Goal: Transaction & Acquisition: Book appointment/travel/reservation

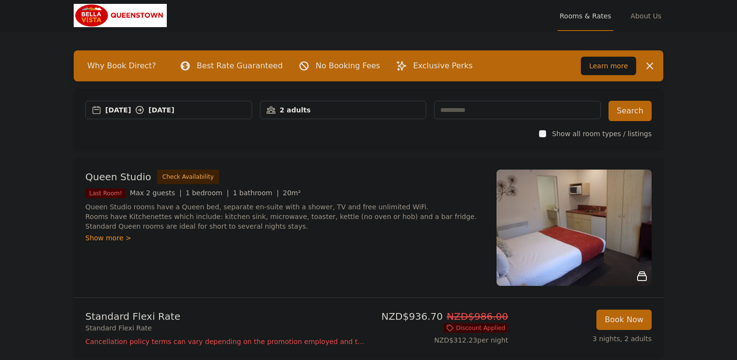
click at [345, 105] on div "2 adults" at bounding box center [343, 110] width 166 height 10
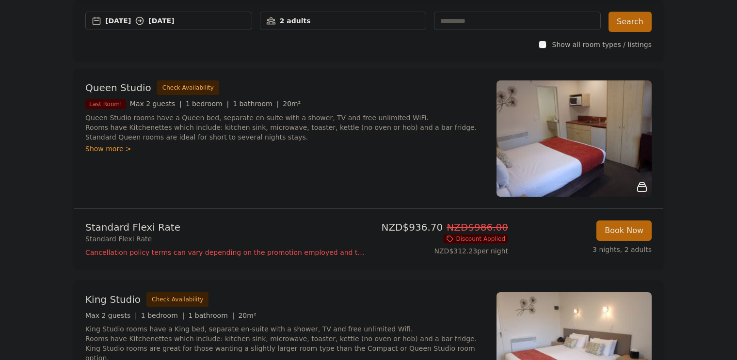
scroll to position [78, 0]
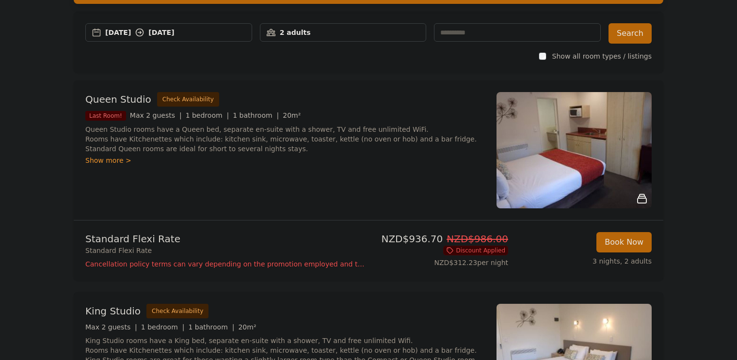
click at [107, 161] on div "Show more >" at bounding box center [284, 161] width 399 height 10
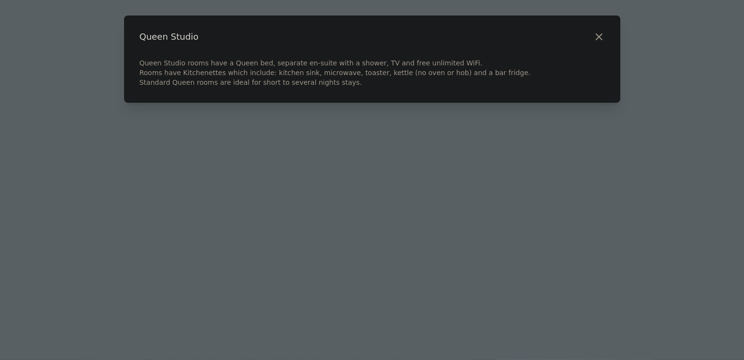
click at [597, 35] on icon "button" at bounding box center [599, 37] width 6 height 6
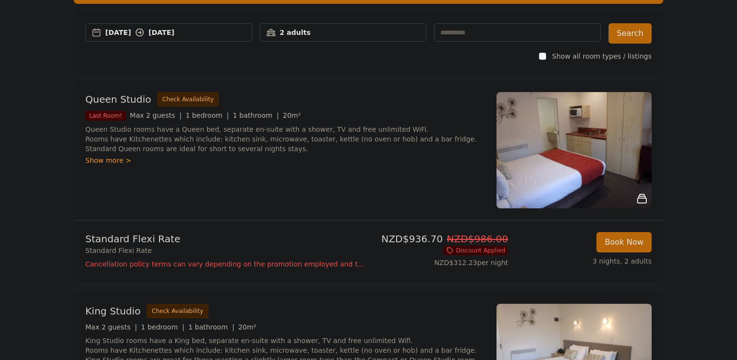
click at [118, 166] on div "Queen Studio Check Availability Last Room! Max 2 guests | 1 bedroom | 1 bathroo…" at bounding box center [284, 150] width 399 height 116
click at [118, 160] on div "Show more >" at bounding box center [284, 161] width 399 height 10
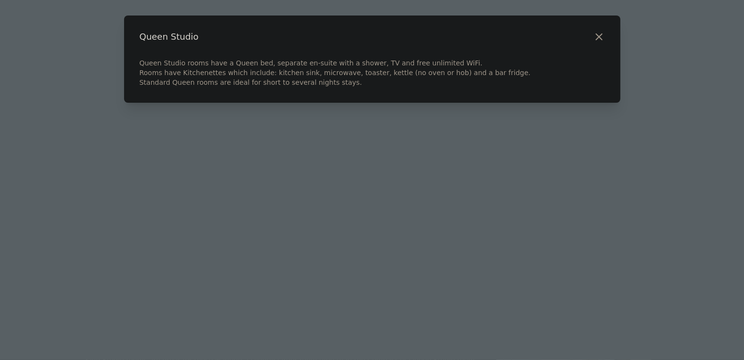
click at [597, 34] on icon "button" at bounding box center [599, 37] width 12 height 12
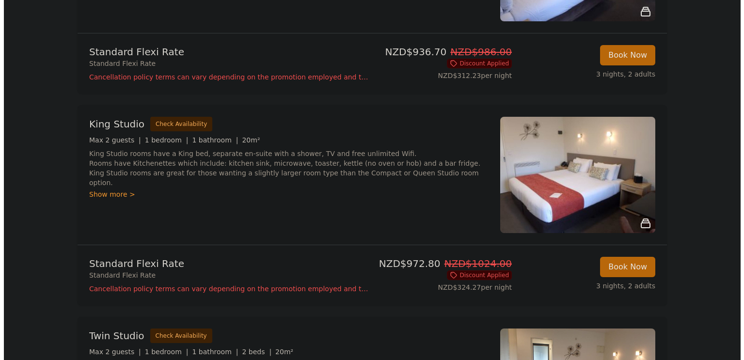
scroll to position [266, 0]
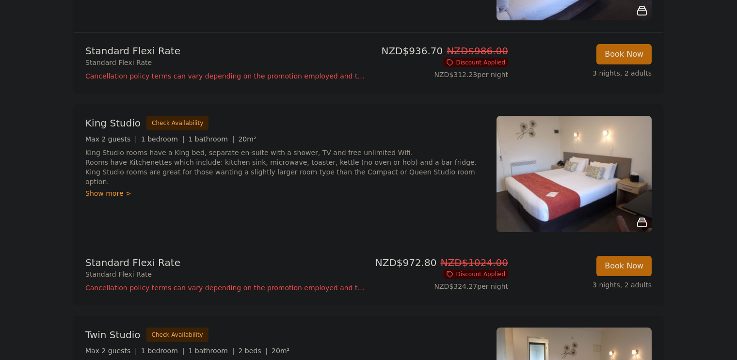
click at [300, 286] on p "Cancellation policy terms can vary depending on the promotion employed and the …" at bounding box center [224, 288] width 279 height 10
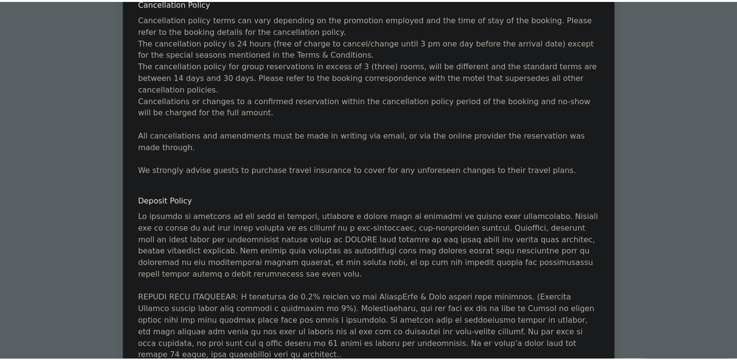
scroll to position [0, 0]
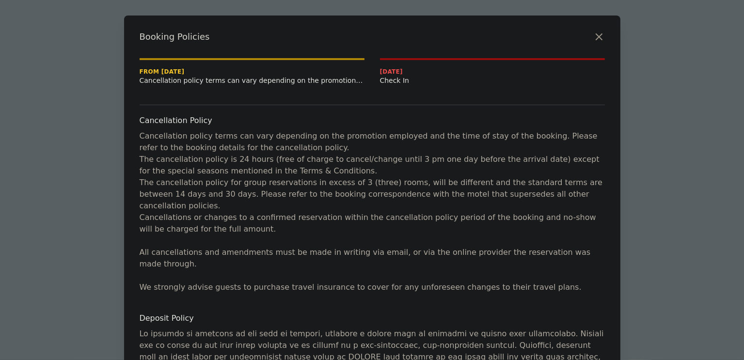
click at [596, 37] on icon "button" at bounding box center [599, 37] width 6 height 6
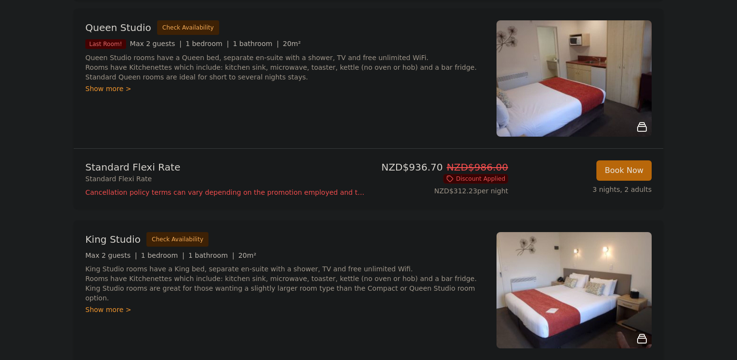
scroll to position [150, 0]
click at [618, 166] on button "Book Now" at bounding box center [623, 170] width 55 height 20
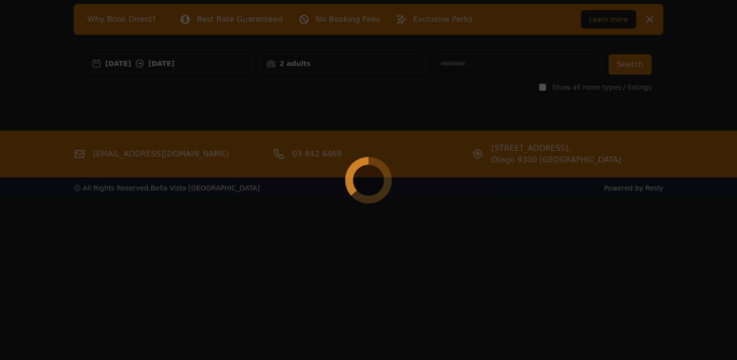
scroll to position [47, 0]
select select "**"
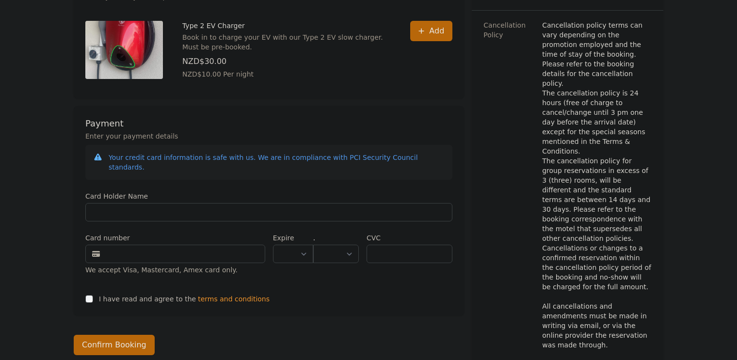
scroll to position [436, 0]
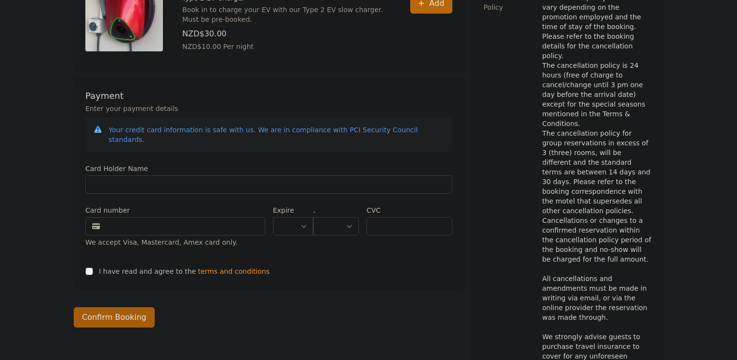
click at [131, 307] on button "Confirm Booking" at bounding box center [114, 317] width 81 height 20
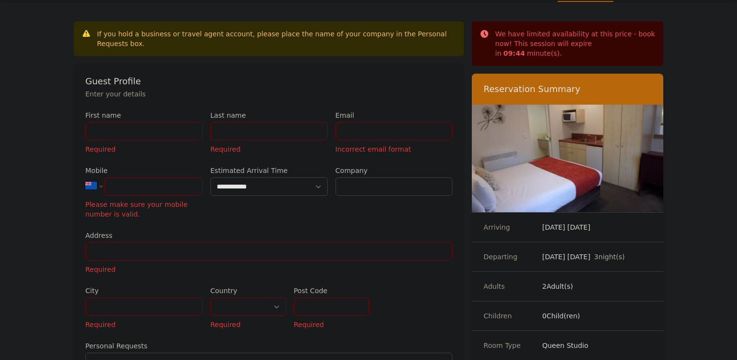
scroll to position [0, 0]
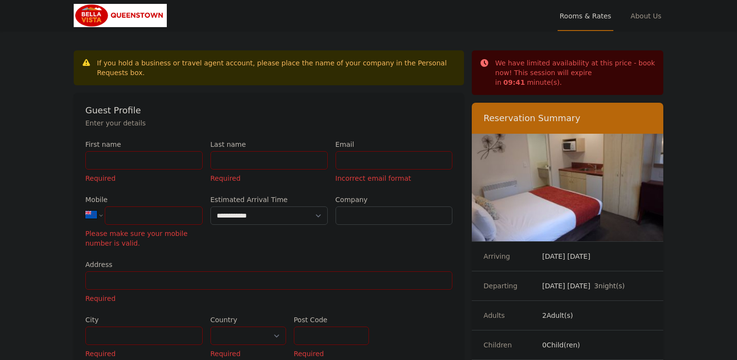
scroll to position [47, 0]
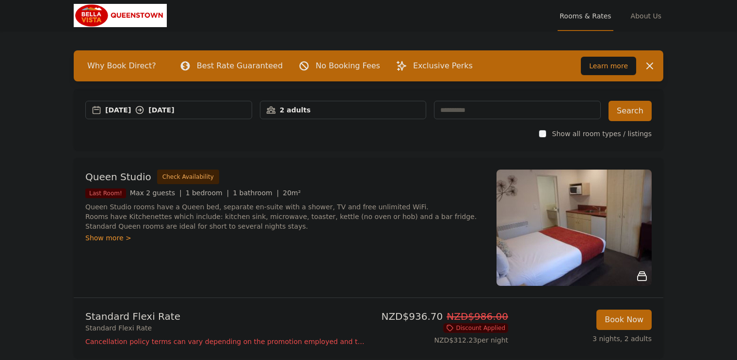
click at [336, 105] on div "2 adults" at bounding box center [343, 110] width 166 height 10
click at [331, 145] on icon at bounding box center [333, 146] width 8 height 8
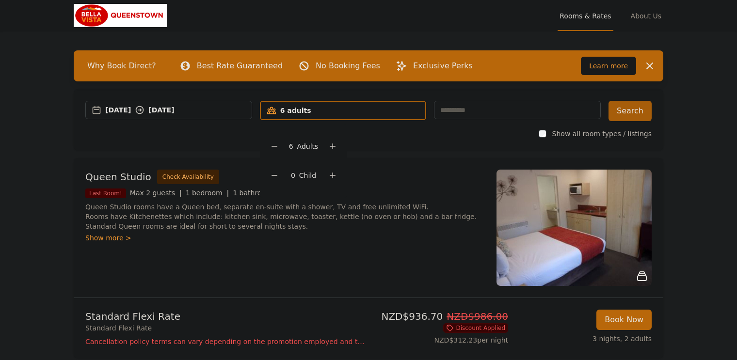
click at [636, 113] on button "Search" at bounding box center [629, 111] width 43 height 20
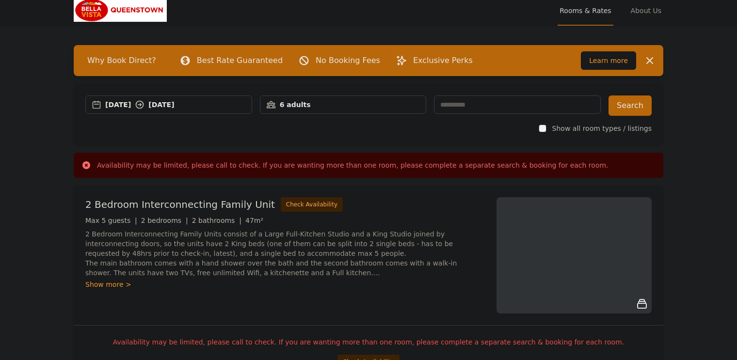
scroll to position [5, 0]
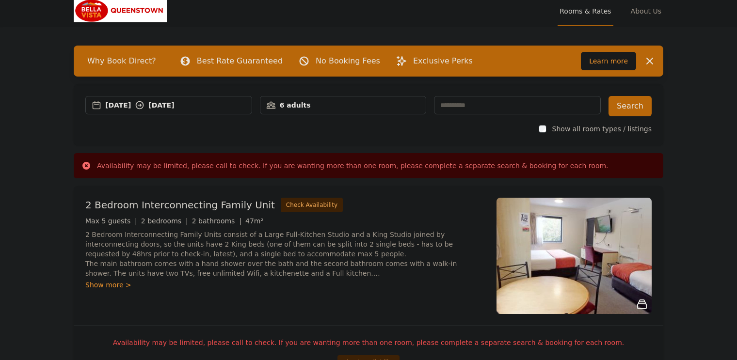
click at [325, 112] on div "6 adults" at bounding box center [343, 105] width 167 height 18
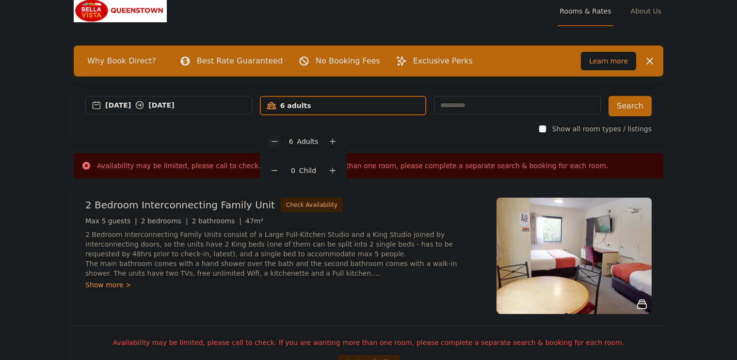
click at [276, 143] on icon at bounding box center [274, 142] width 8 height 8
click at [300, 206] on button "Check Availability" at bounding box center [312, 205] width 62 height 15
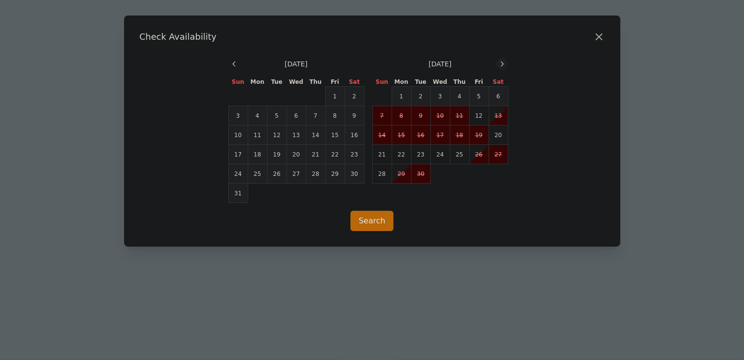
click at [502, 63] on icon at bounding box center [502, 64] width 2 height 4
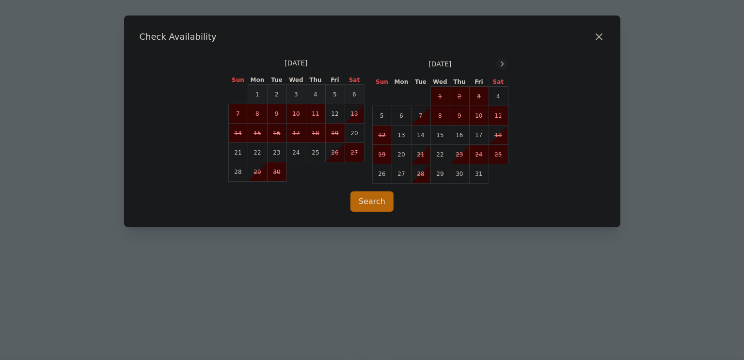
click at [502, 63] on icon at bounding box center [502, 64] width 2 height 4
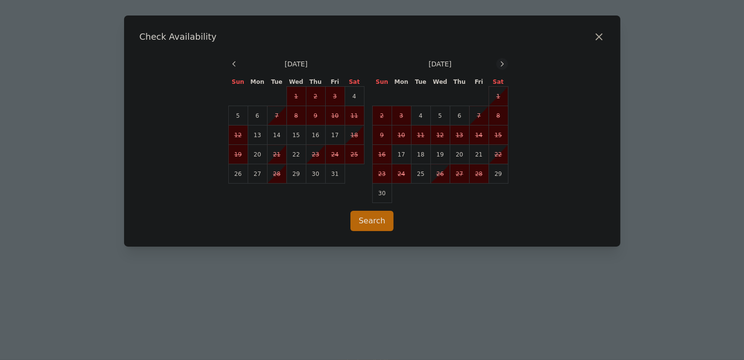
click at [502, 63] on icon at bounding box center [502, 64] width 2 height 4
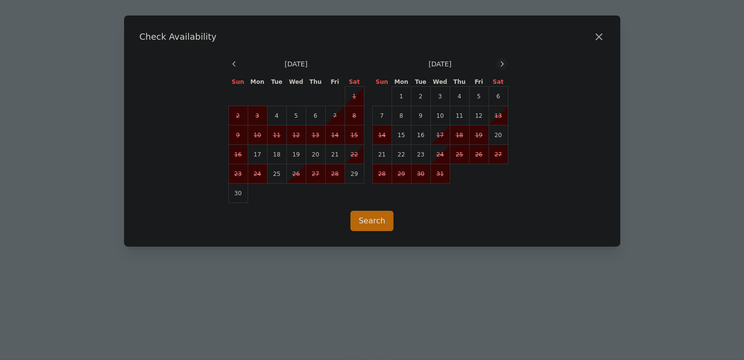
click at [502, 63] on icon at bounding box center [502, 64] width 2 height 4
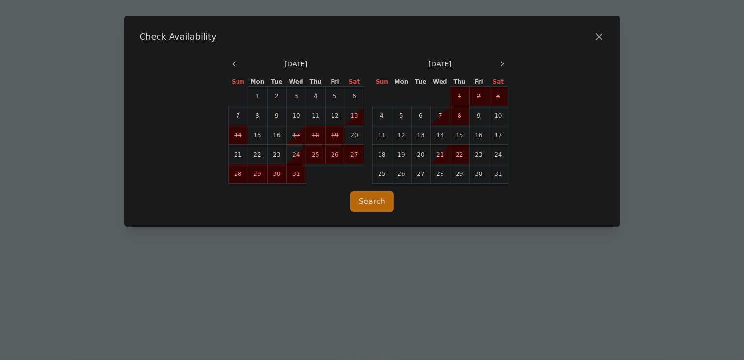
click at [595, 34] on icon "button" at bounding box center [599, 37] width 12 height 12
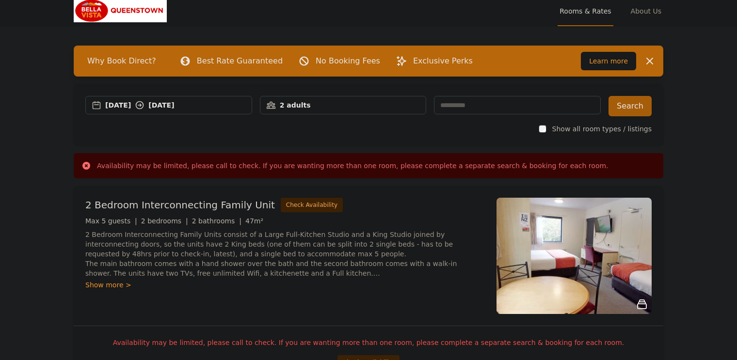
click at [634, 108] on button "Search" at bounding box center [629, 106] width 43 height 20
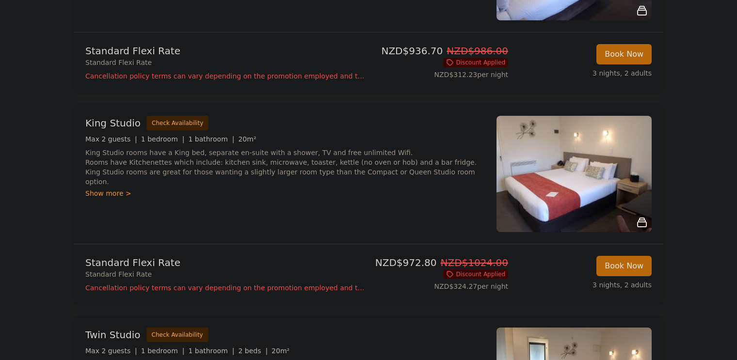
scroll to position [267, 0]
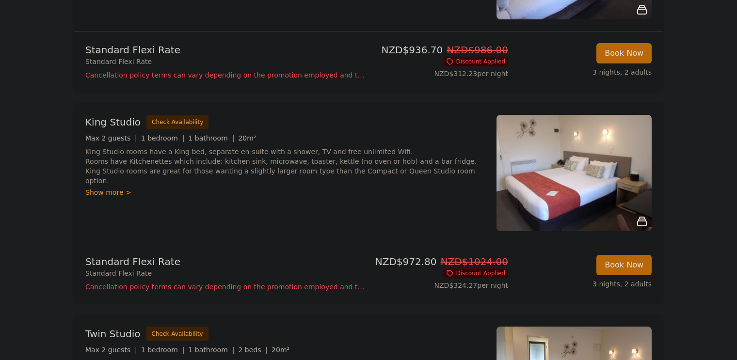
drag, startPoint x: 391, startPoint y: 224, endPoint x: 435, endPoint y: 238, distance: 46.1
click at [435, 238] on div "King Studio Check Availability Max 2 guests | 1 bedroom | 1 bathroom | 20m² Kin…" at bounding box center [368, 173] width 589 height 140
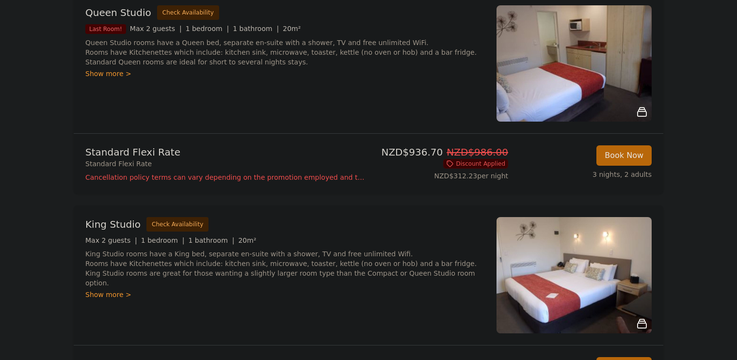
scroll to position [0, 0]
